Goal: Feedback & Contribution: Leave review/rating

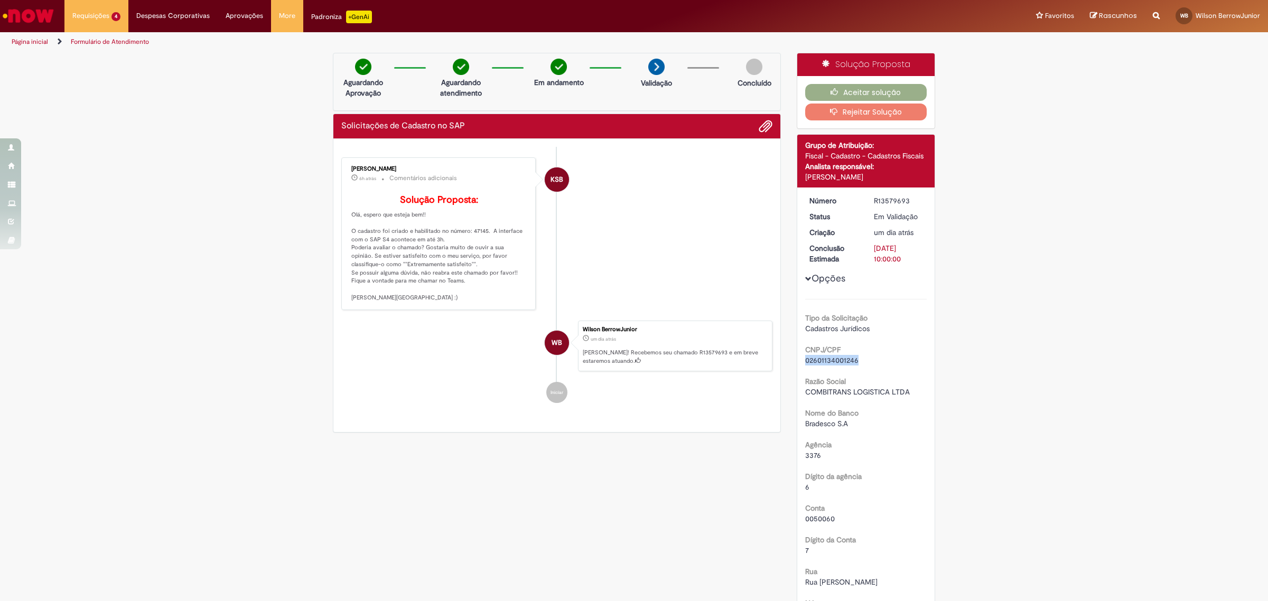
drag, startPoint x: 800, startPoint y: 360, endPoint x: 867, endPoint y: 360, distance: 66.5
click at [867, 360] on div "02601134001246" at bounding box center [866, 360] width 122 height 11
copy span "02601134001246"
click at [383, 359] on li "WB Wilson BerrowJunior um dia atrás um dia atrás [PERSON_NAME]! Recebemos seu c…" at bounding box center [556, 346] width 431 height 51
click at [848, 90] on button "Aceitar solução" at bounding box center [866, 92] width 122 height 17
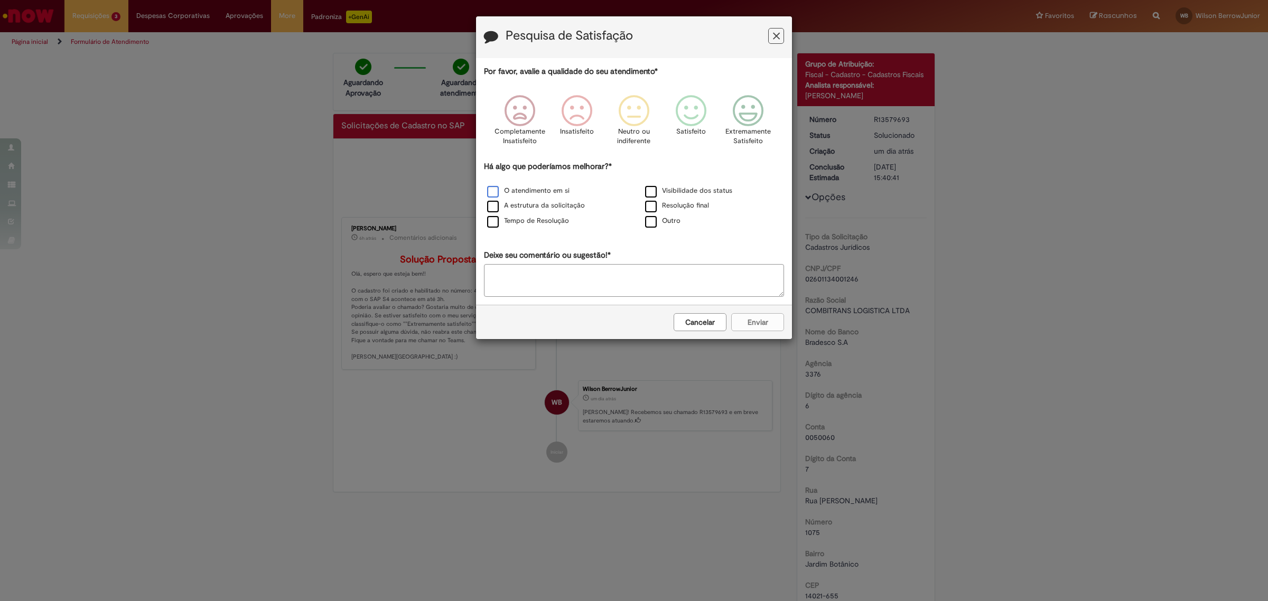
click at [493, 193] on label "O atendimento em si" at bounding box center [528, 191] width 82 height 10
click at [693, 103] on icon "Feedback" at bounding box center [691, 111] width 40 height 32
click at [698, 290] on textarea "Deixe seu comentário ou sugestão!*" at bounding box center [634, 280] width 300 height 33
type textarea "***"
click at [747, 325] on button "Enviar" at bounding box center [757, 322] width 53 height 18
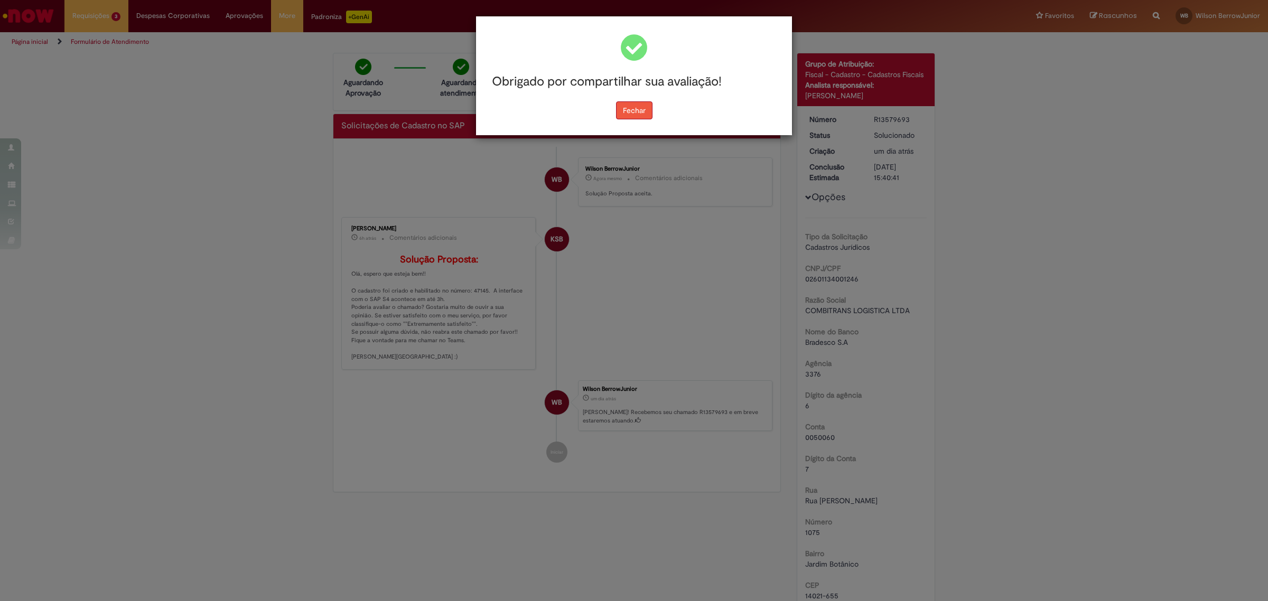
click at [622, 107] on button "Fechar" at bounding box center [634, 110] width 36 height 18
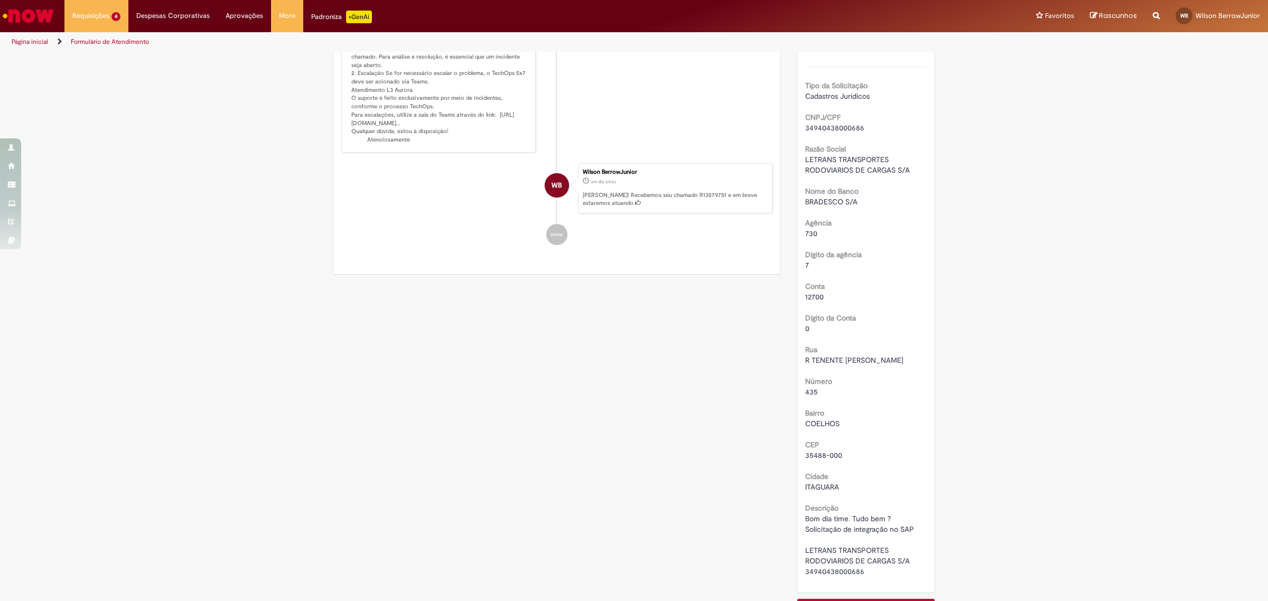
scroll to position [264, 0]
